Goal: Information Seeking & Learning: Learn about a topic

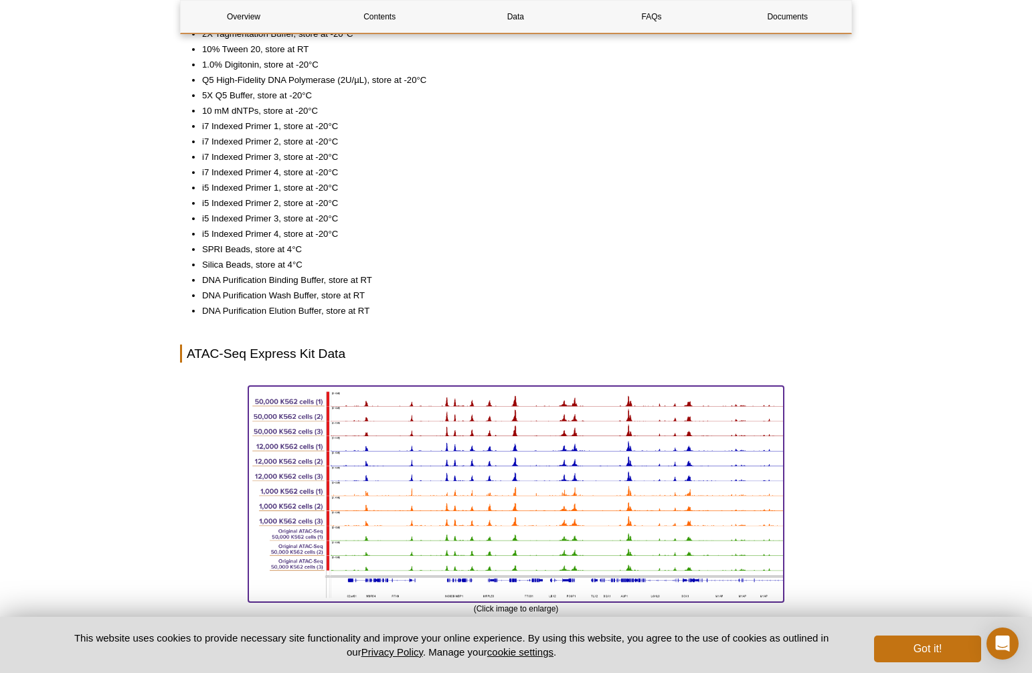
scroll to position [1340, 0]
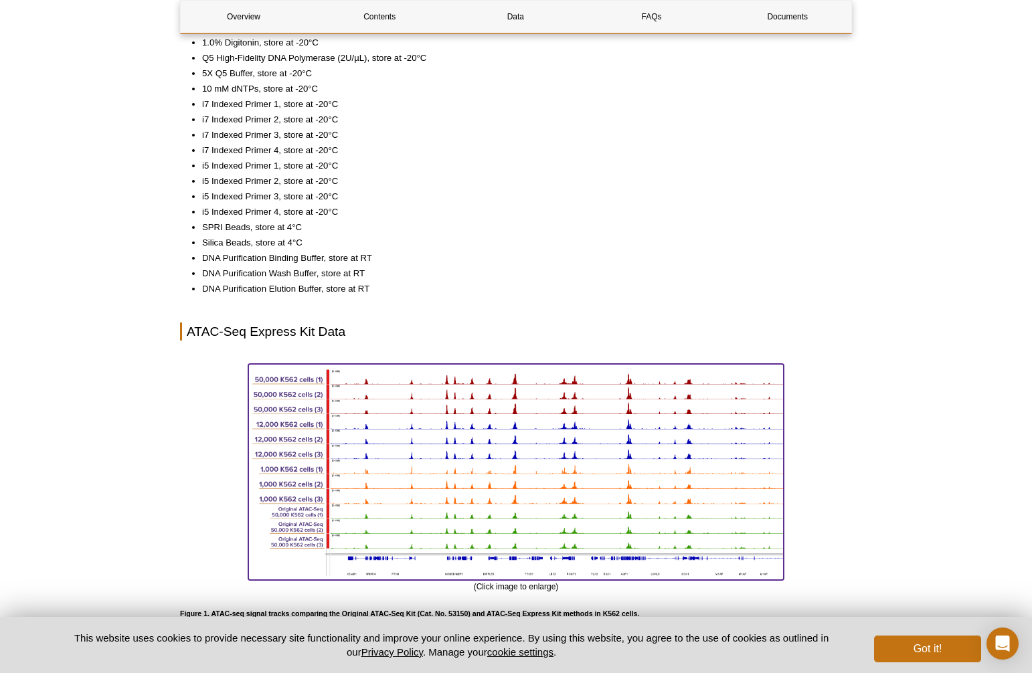
click at [618, 414] on img at bounding box center [515, 470] width 535 height 212
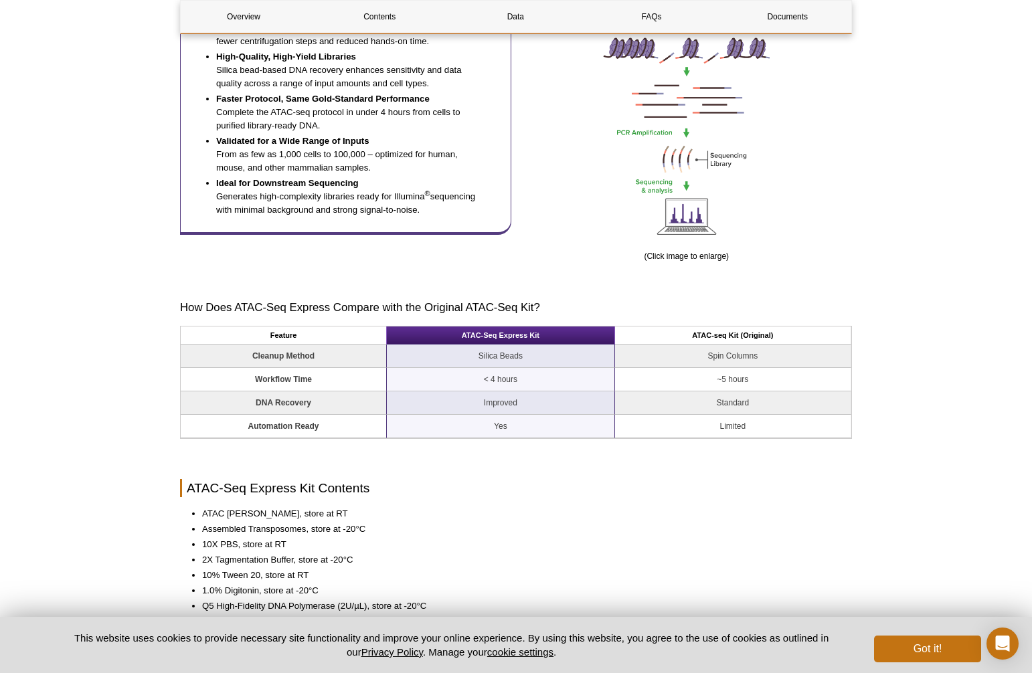
scroll to position [0, 0]
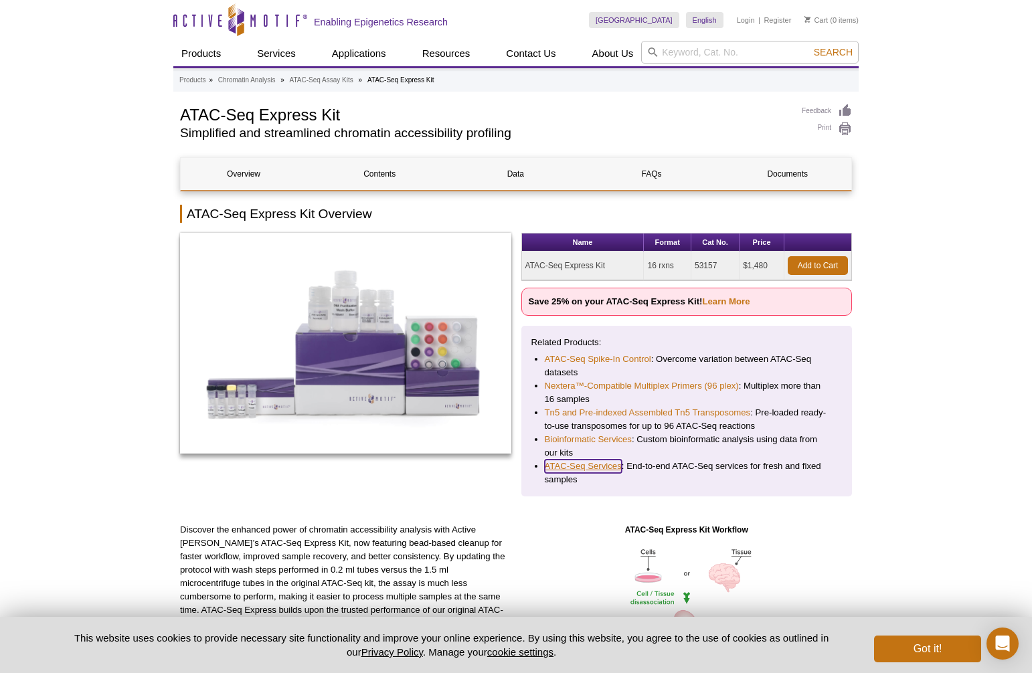
click at [567, 466] on link "ATAC-Seq Services" at bounding box center [583, 466] width 77 height 13
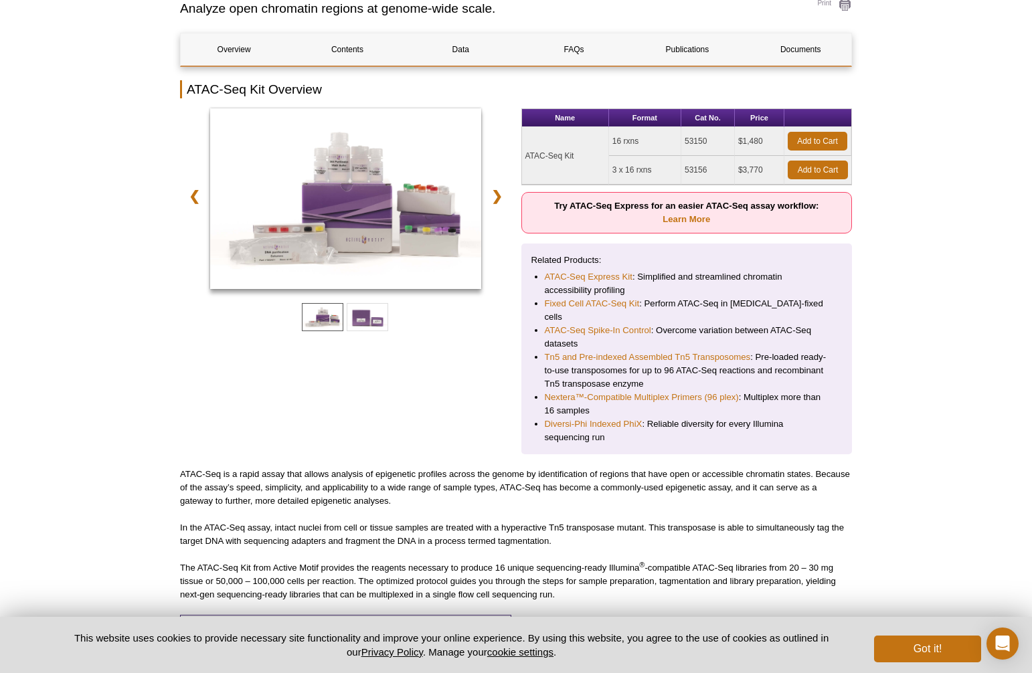
scroll to position [159, 0]
click at [616, 167] on td "3 x 16 rxns" at bounding box center [645, 169] width 72 height 29
drag, startPoint x: 728, startPoint y: 173, endPoint x: 632, endPoint y: 162, distance: 96.3
click at [632, 162] on tr "3 x 16 rxns 53156 $3,770 Add to Cart" at bounding box center [687, 169] width 330 height 29
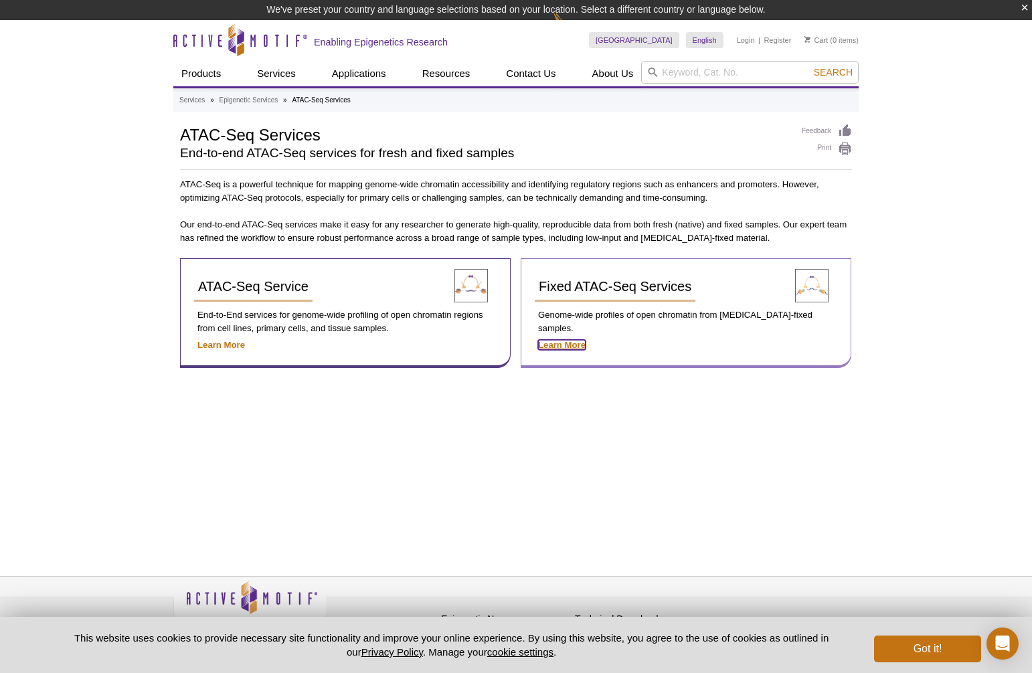
click at [568, 340] on strong "Learn More" at bounding box center [562, 345] width 48 height 10
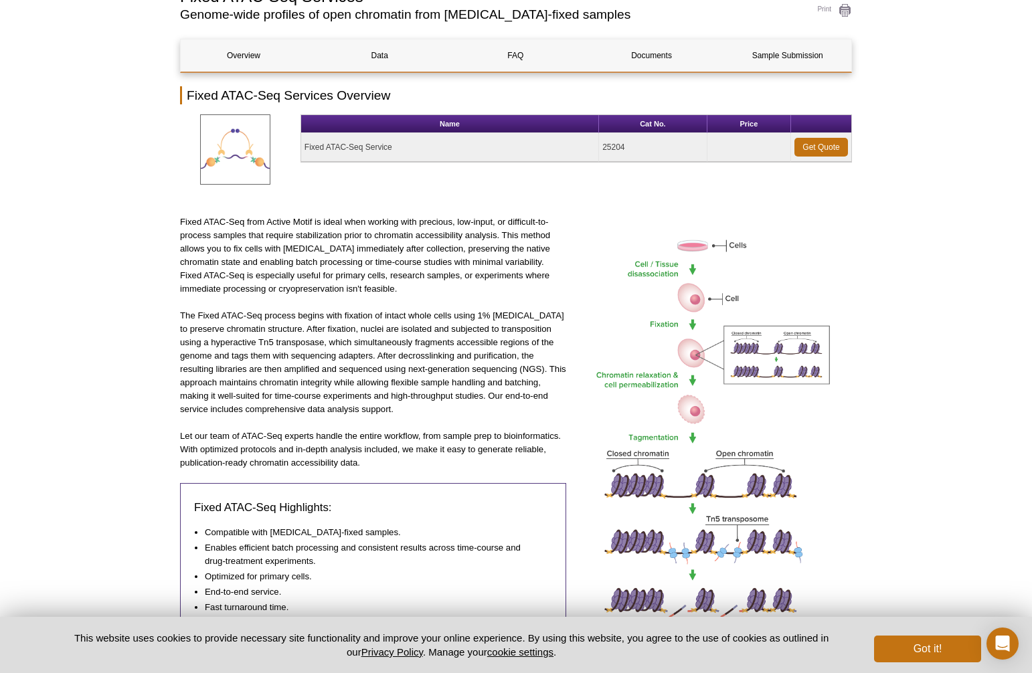
scroll to position [145, 0]
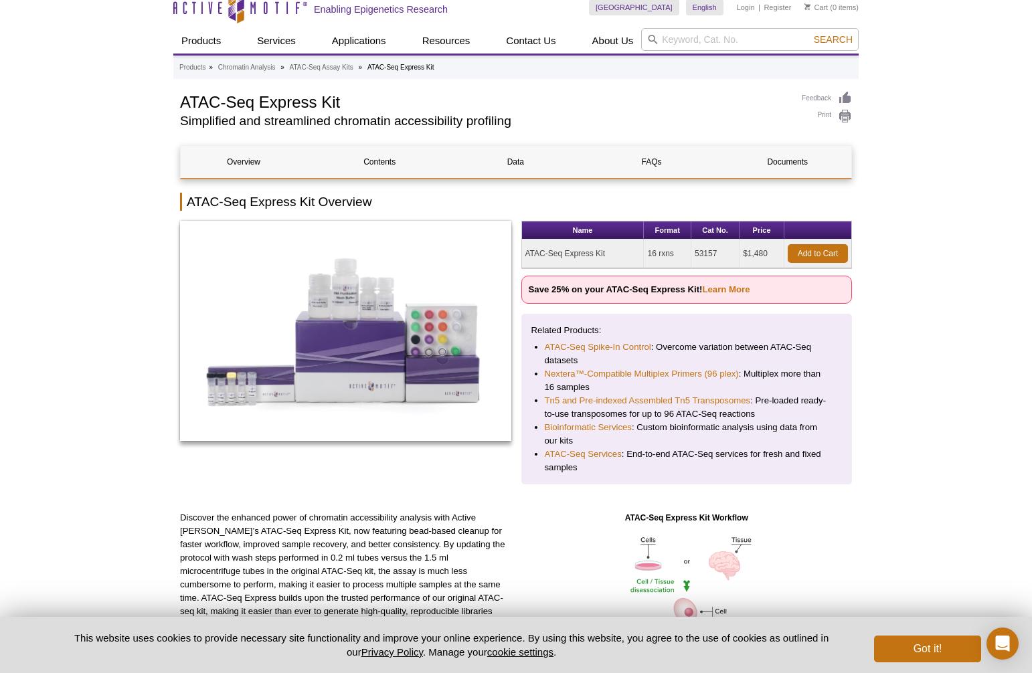
scroll to position [13, 0]
